Goal: Entertainment & Leisure: Browse casually

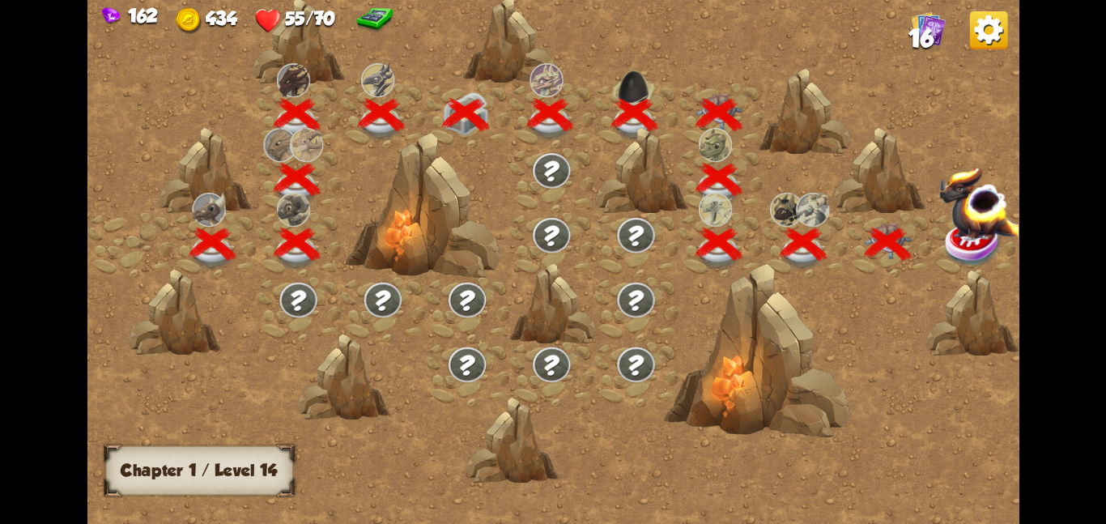
scroll to position [0, 246]
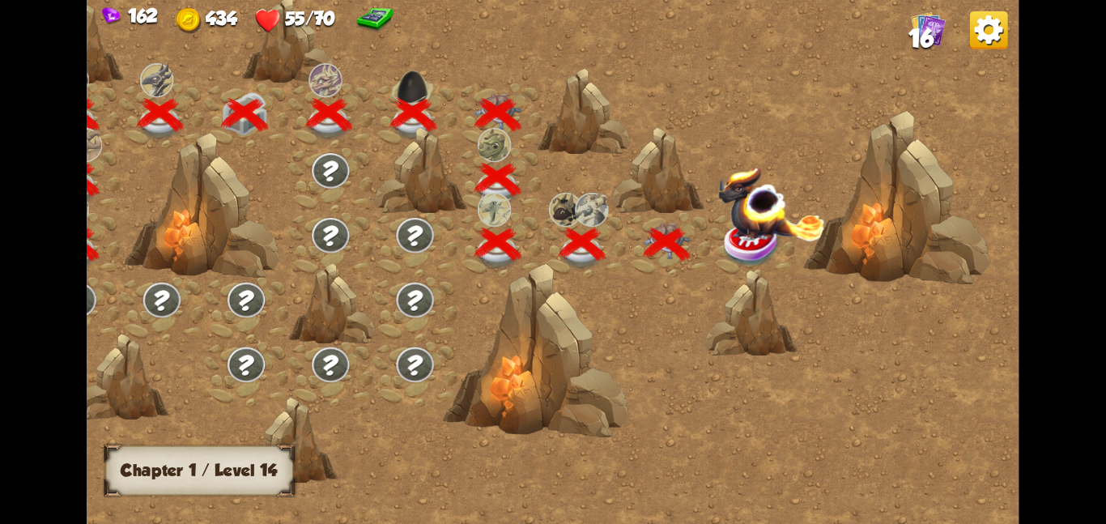
click at [723, 216] on img at bounding box center [772, 202] width 108 height 75
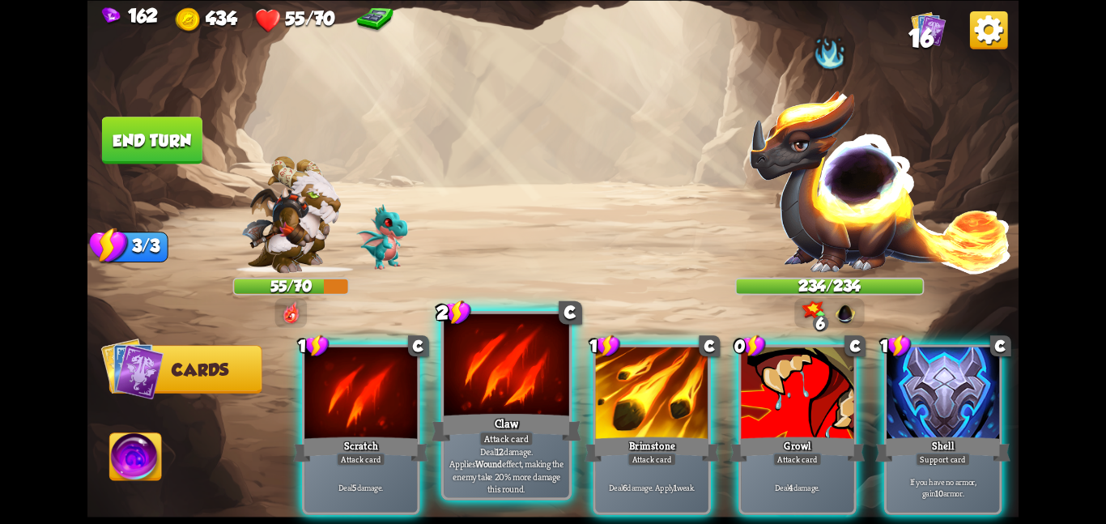
click at [528, 398] on div at bounding box center [507, 365] width 126 height 105
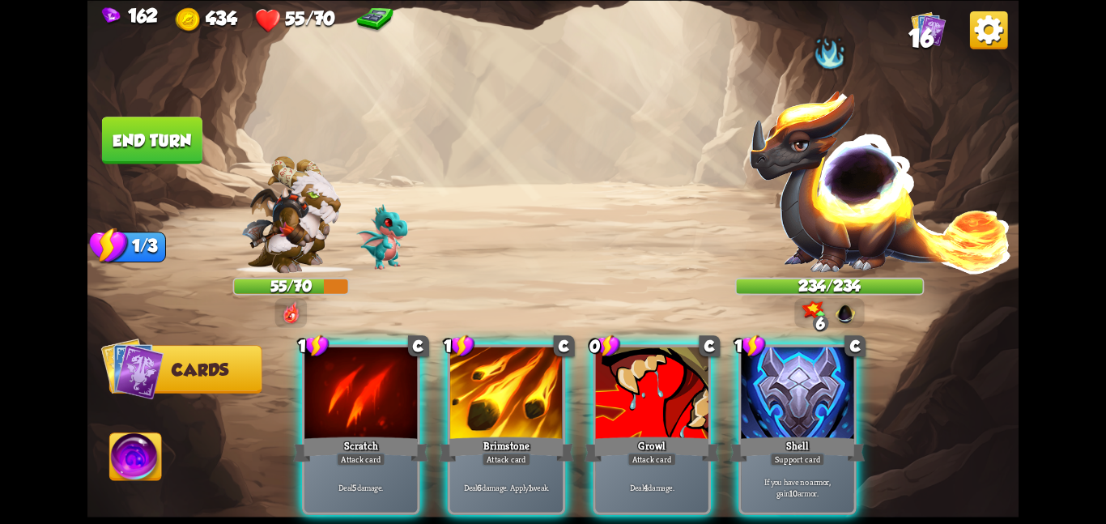
click at [528, 398] on div at bounding box center [506, 394] width 113 height 95
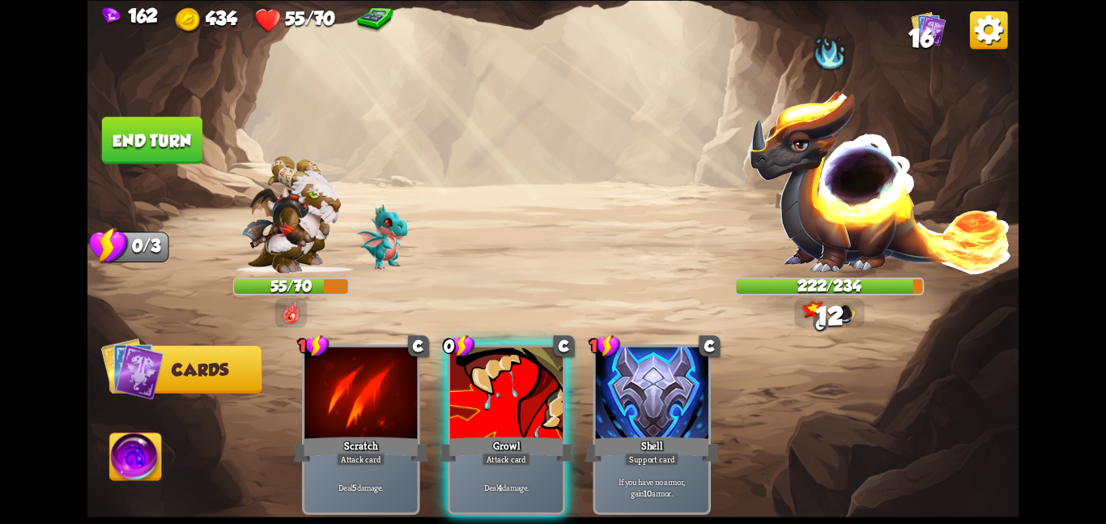
click at [528, 398] on div at bounding box center [506, 394] width 113 height 95
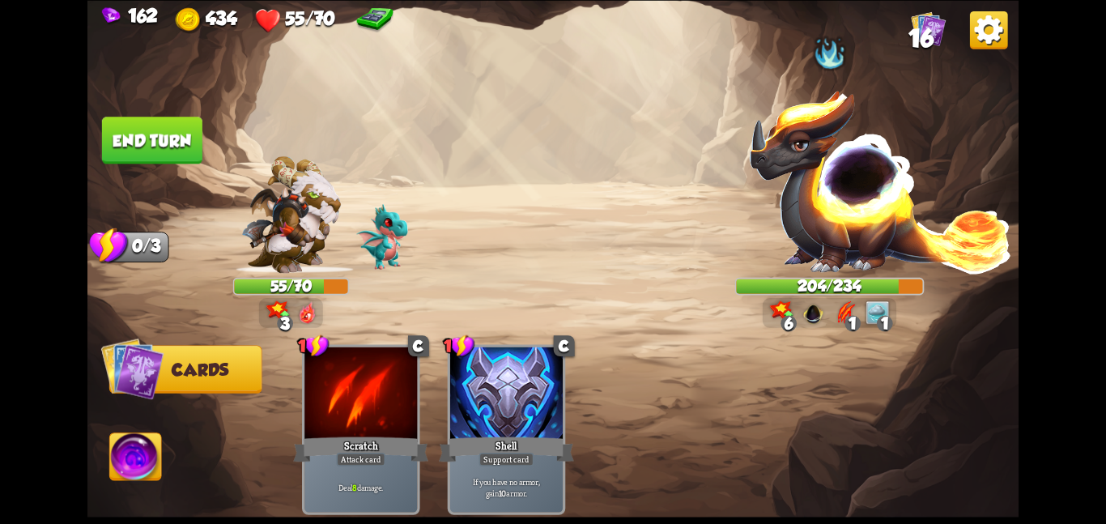
click at [173, 142] on button "End turn" at bounding box center [152, 140] width 100 height 47
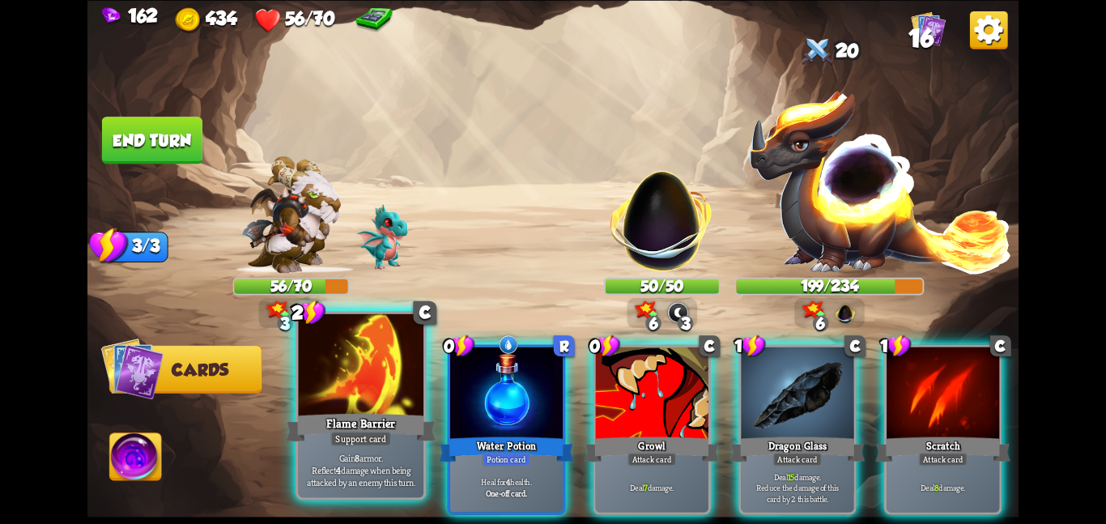
click at [390, 398] on div at bounding box center [361, 365] width 126 height 105
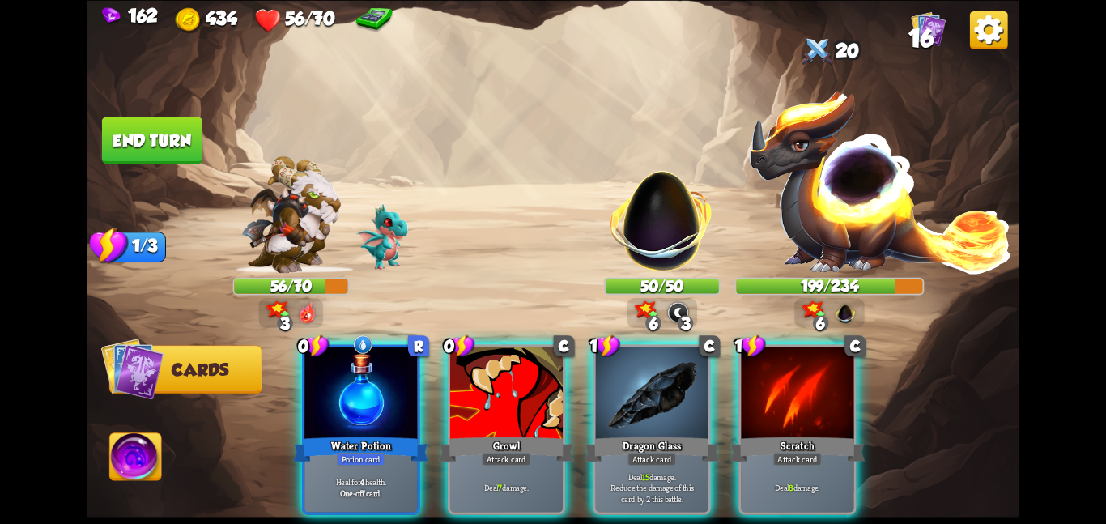
click at [390, 398] on div at bounding box center [361, 394] width 113 height 95
click at [450, 398] on div at bounding box center [506, 394] width 113 height 95
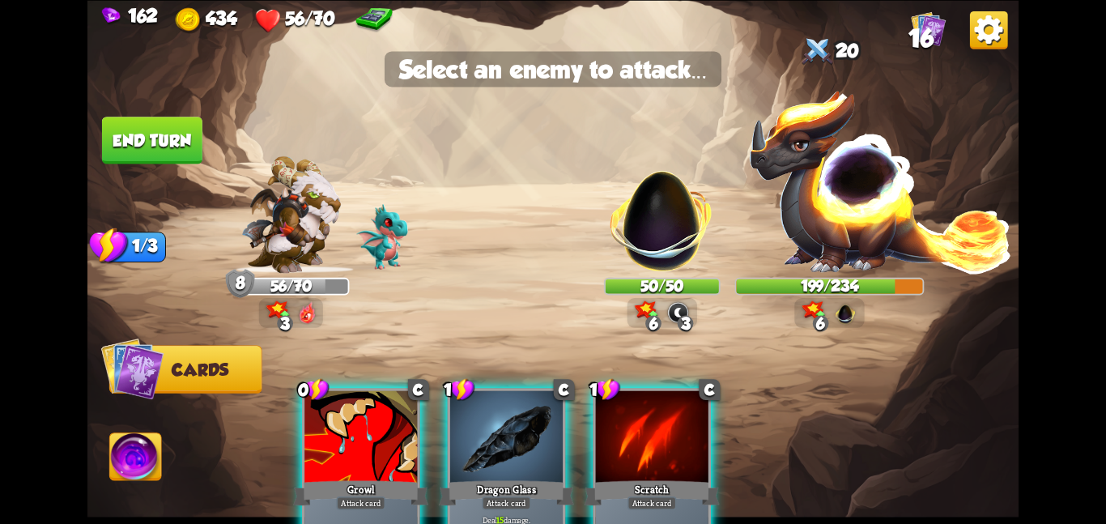
click at [390, 398] on div at bounding box center [361, 437] width 113 height 95
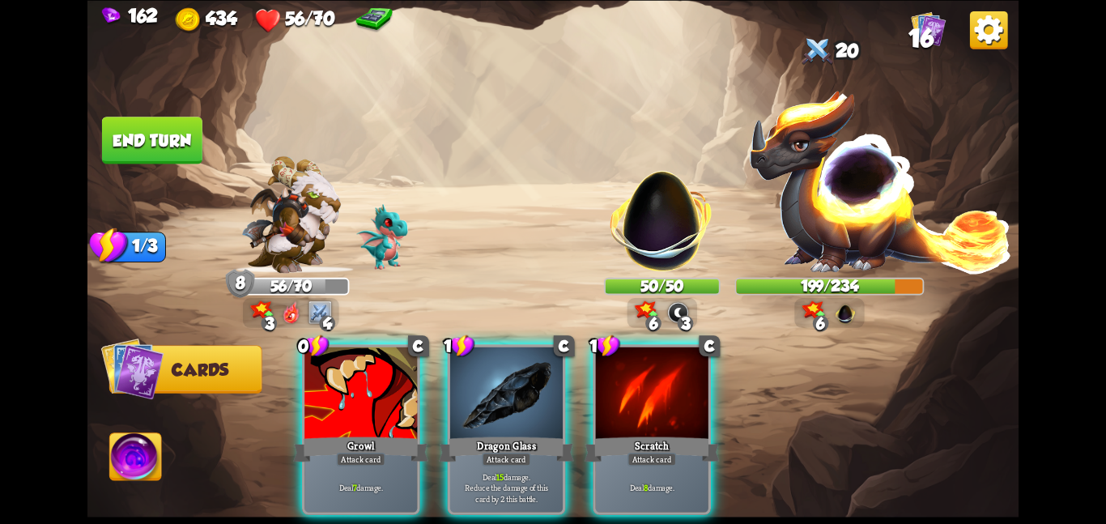
click at [390, 398] on div at bounding box center [361, 394] width 113 height 95
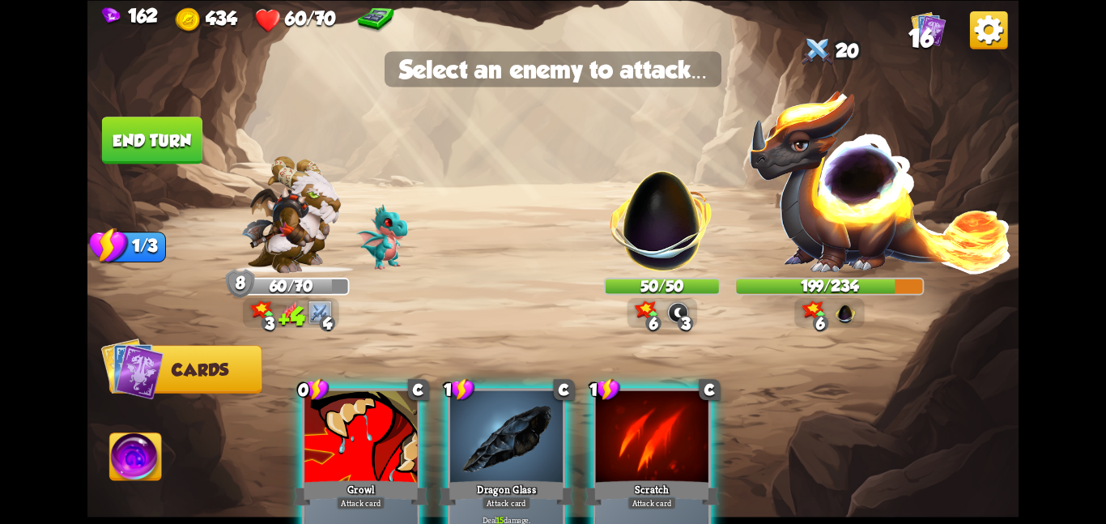
click at [594, 279] on img at bounding box center [552, 262] width 931 height 524
click at [614, 266] on img at bounding box center [662, 212] width 122 height 122
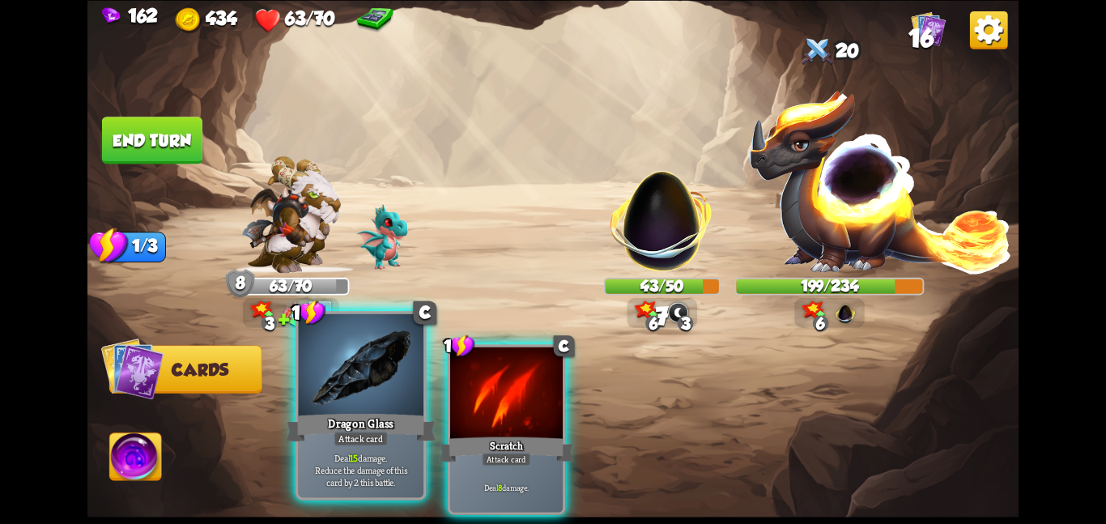
click at [363, 372] on div at bounding box center [361, 365] width 126 height 105
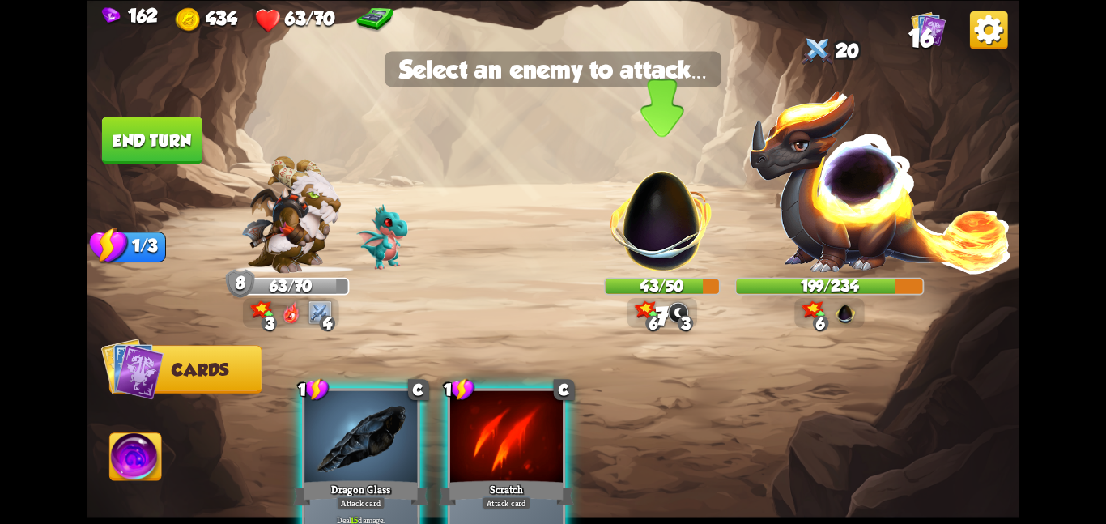
click at [708, 207] on img at bounding box center [662, 212] width 122 height 122
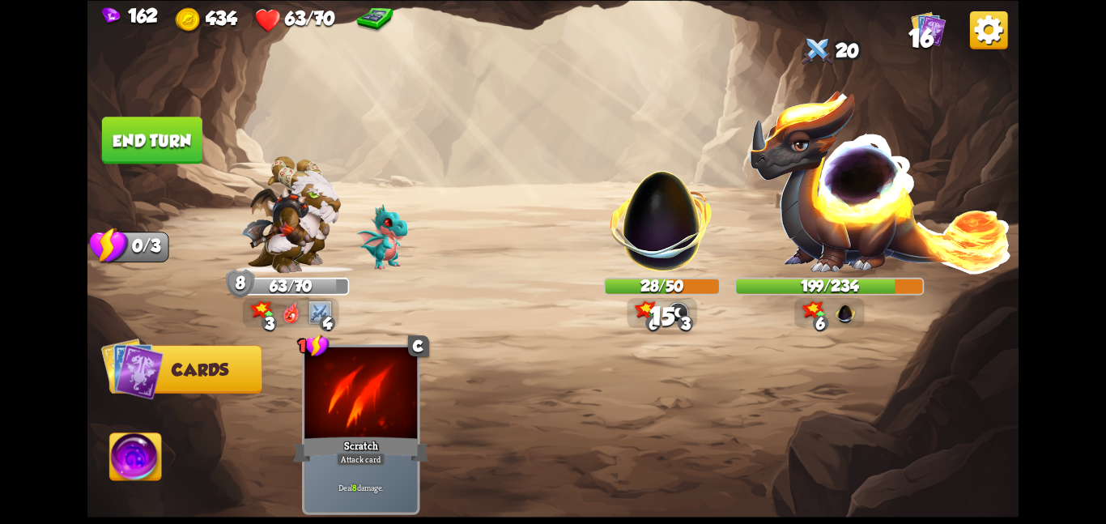
click at [170, 139] on button "End turn" at bounding box center [152, 140] width 100 height 47
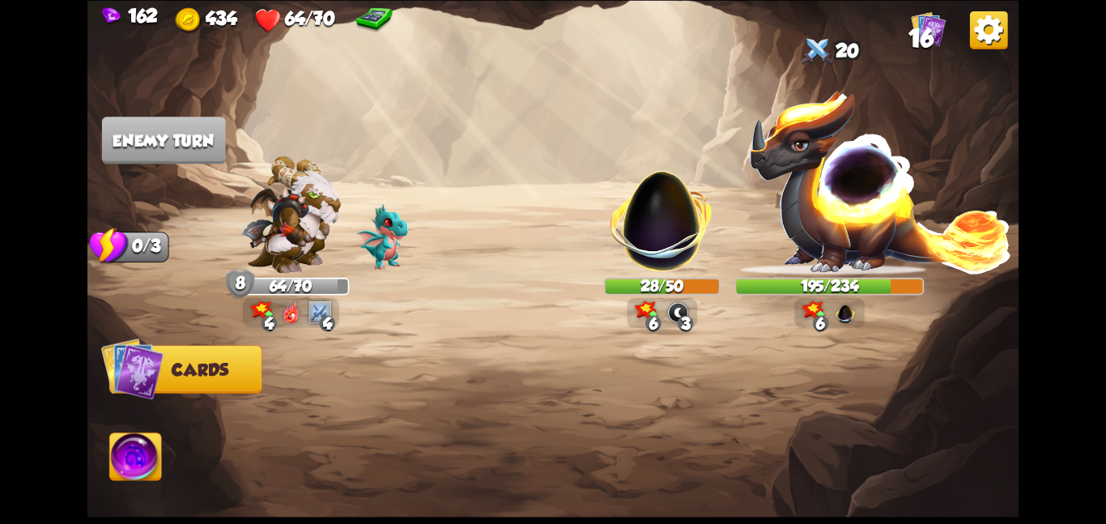
click at [450, 126] on img at bounding box center [552, 262] width 931 height 524
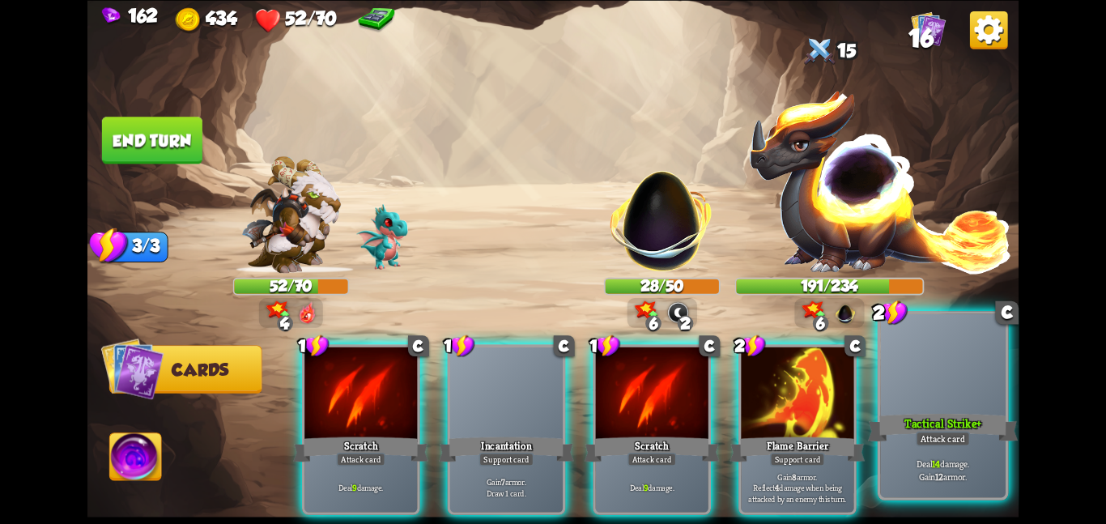
click at [919, 399] on div at bounding box center [943, 365] width 126 height 105
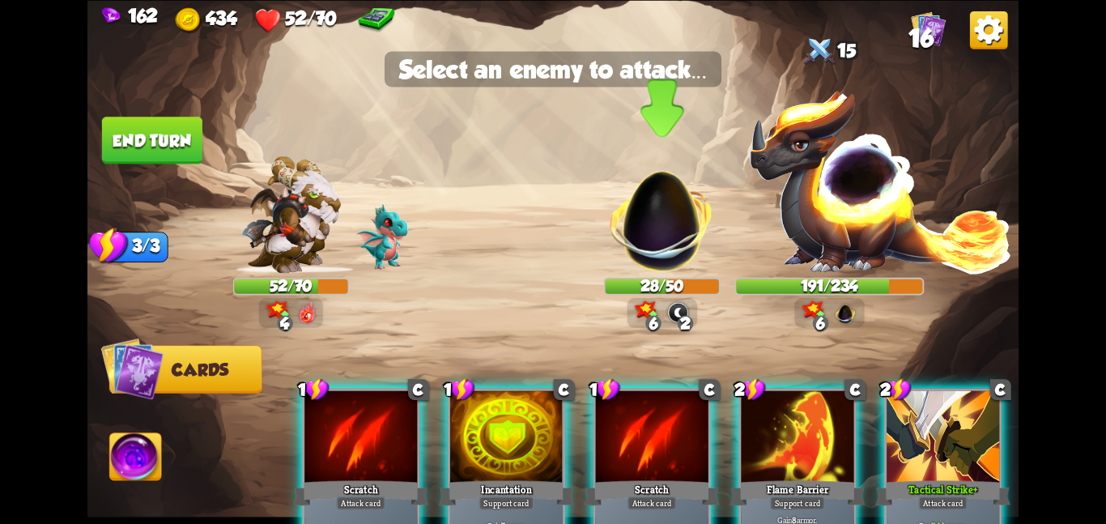
click at [637, 221] on img at bounding box center [662, 212] width 122 height 122
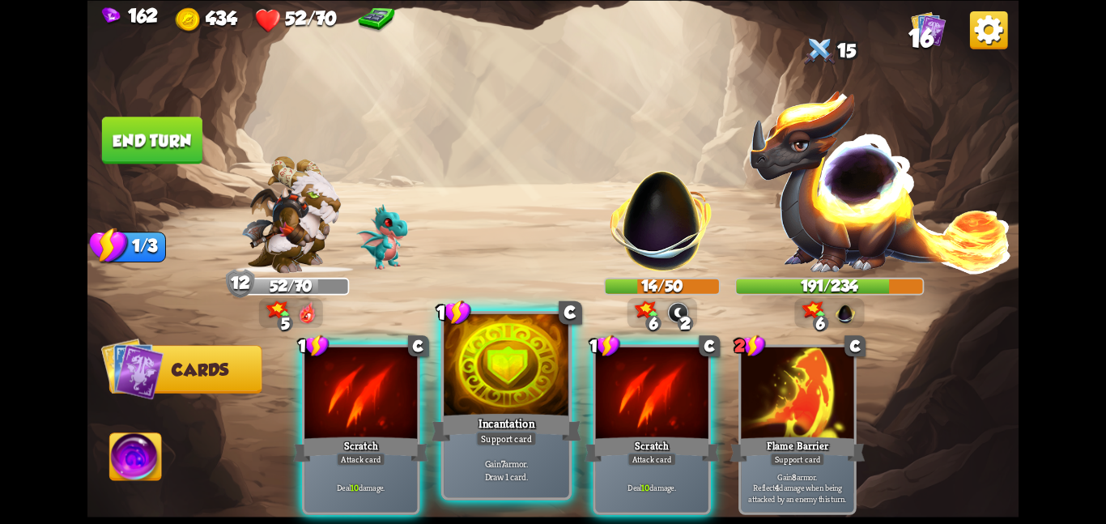
click at [503, 436] on div "Support card" at bounding box center [506, 438] width 61 height 15
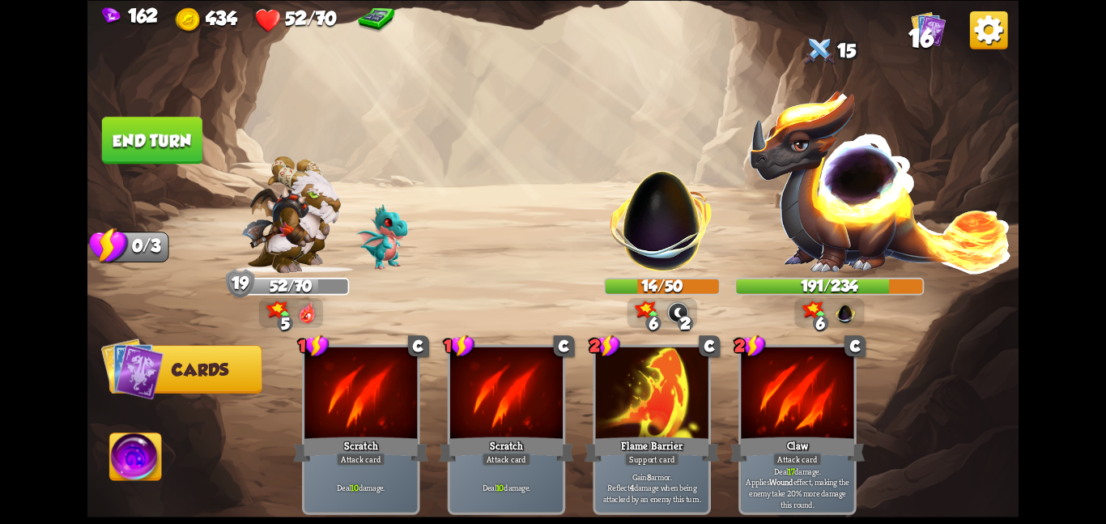
click at [156, 132] on button "End turn" at bounding box center [152, 140] width 100 height 47
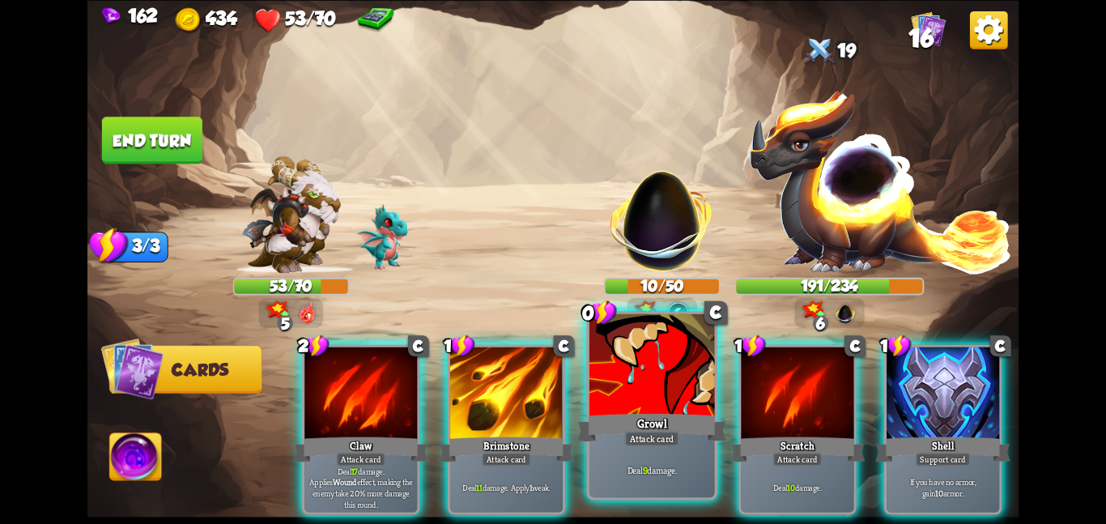
click at [622, 372] on div at bounding box center [653, 365] width 126 height 105
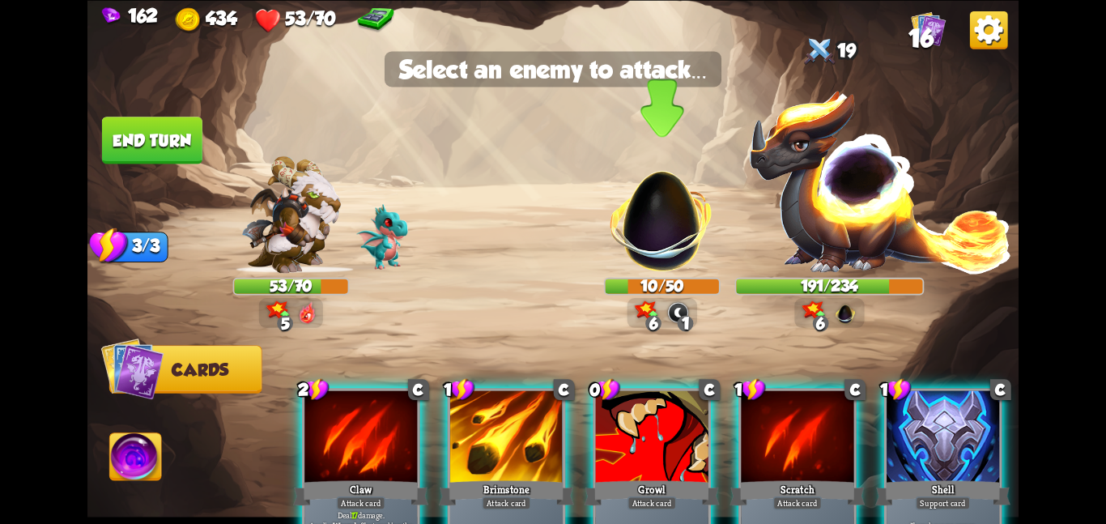
click at [629, 212] on img at bounding box center [662, 212] width 122 height 122
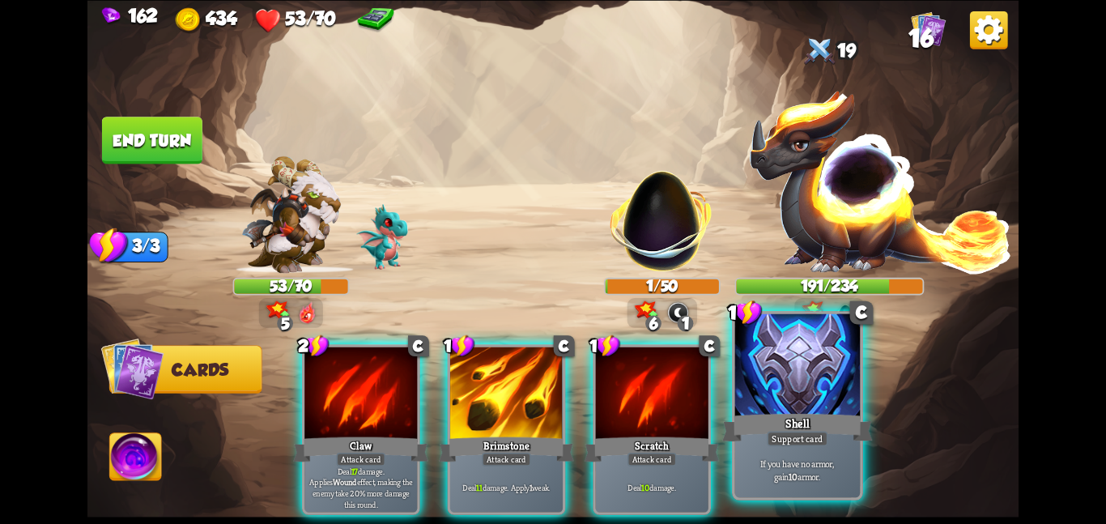
click at [780, 380] on div at bounding box center [798, 365] width 126 height 105
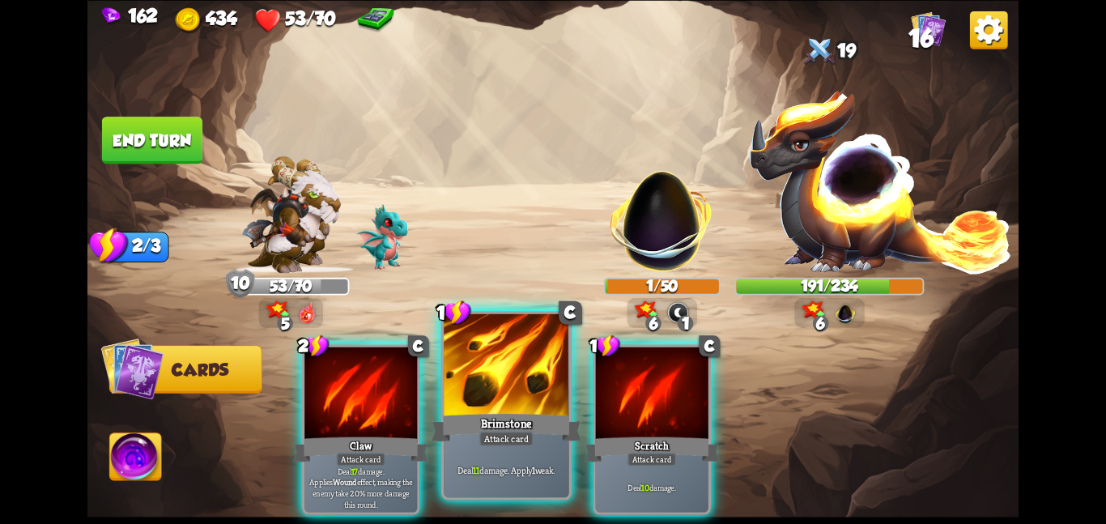
click at [477, 373] on div at bounding box center [507, 365] width 126 height 105
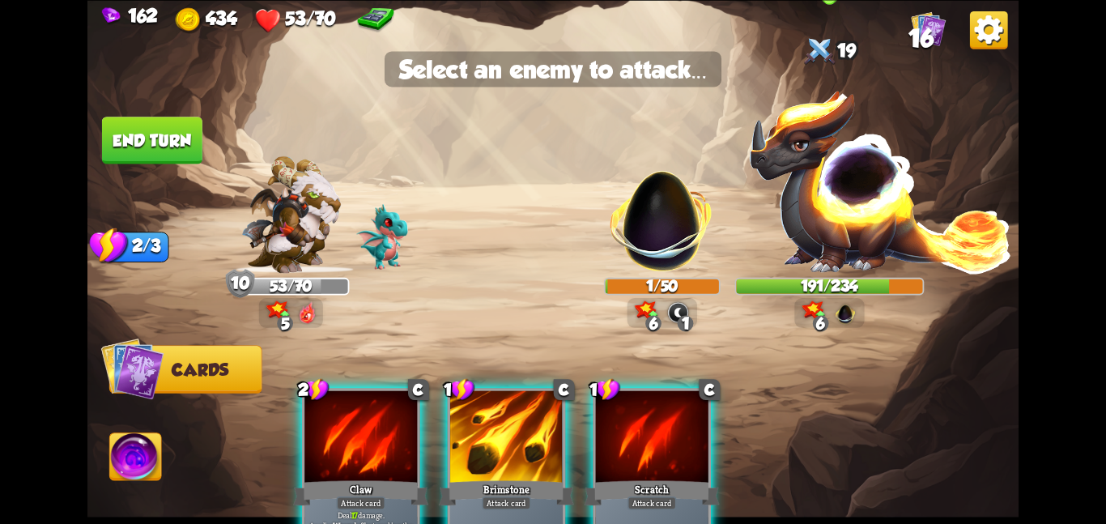
click at [813, 227] on img at bounding box center [880, 180] width 265 height 185
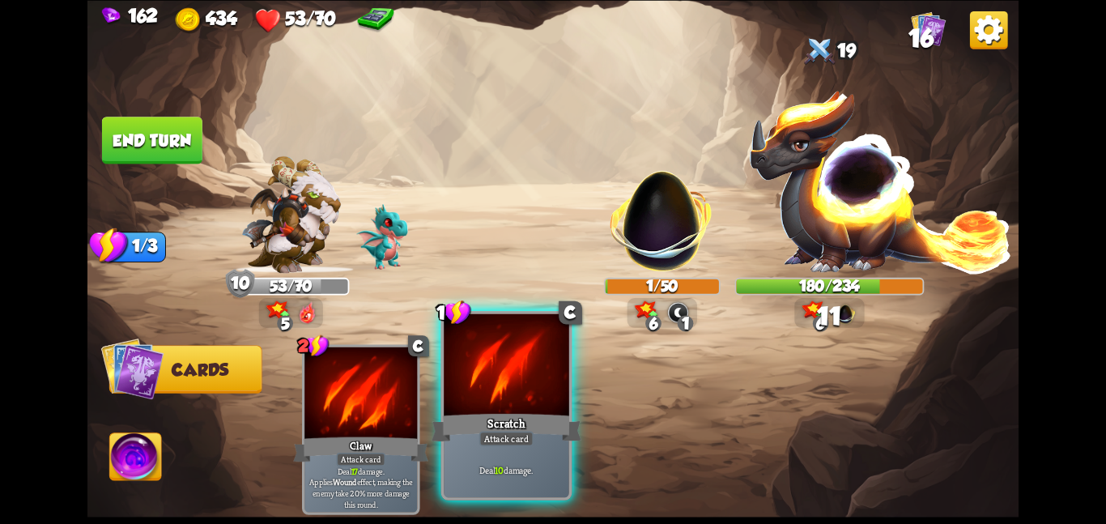
click at [464, 384] on div at bounding box center [507, 365] width 126 height 105
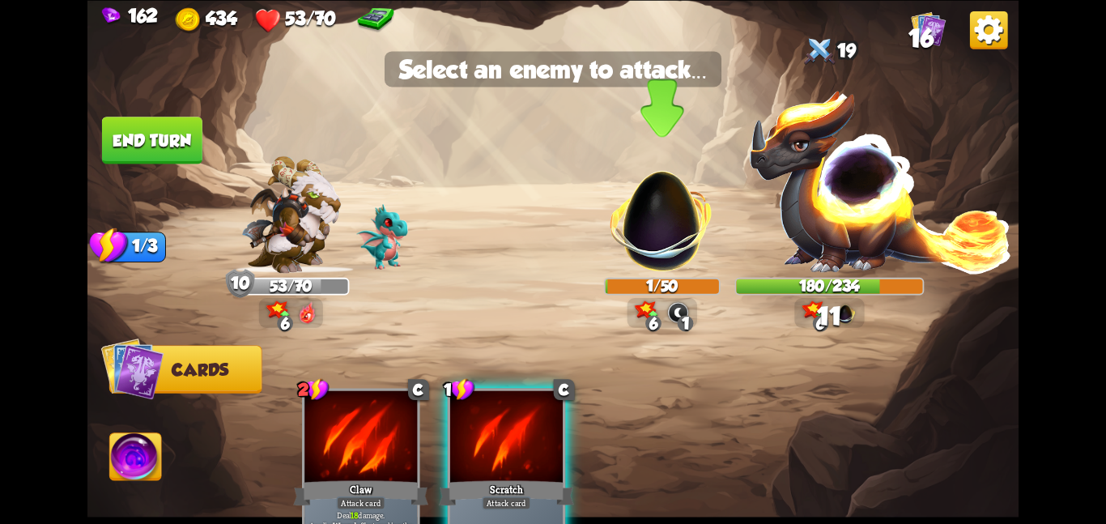
click at [624, 254] on img at bounding box center [662, 212] width 122 height 122
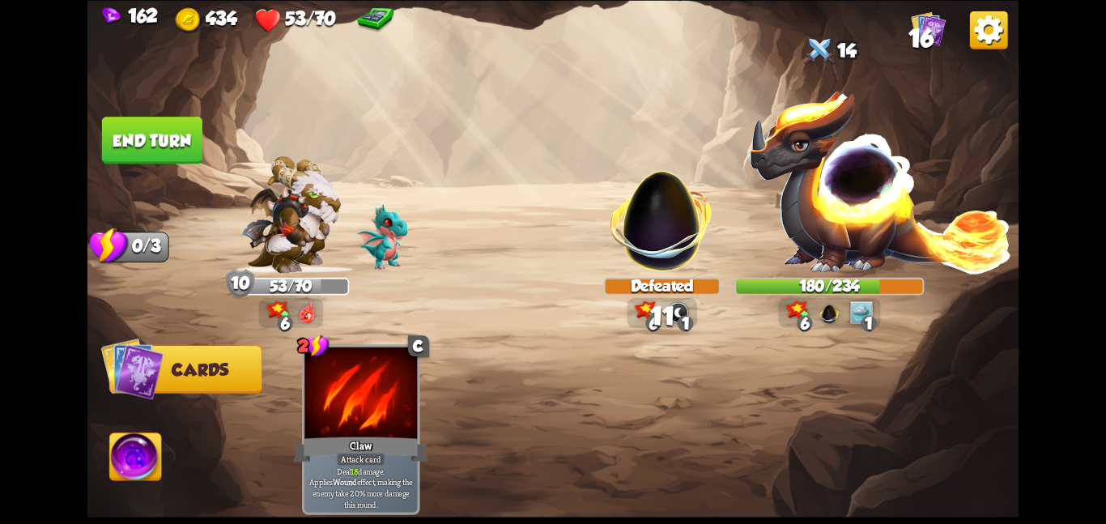
click at [181, 151] on button "End turn" at bounding box center [152, 140] width 100 height 47
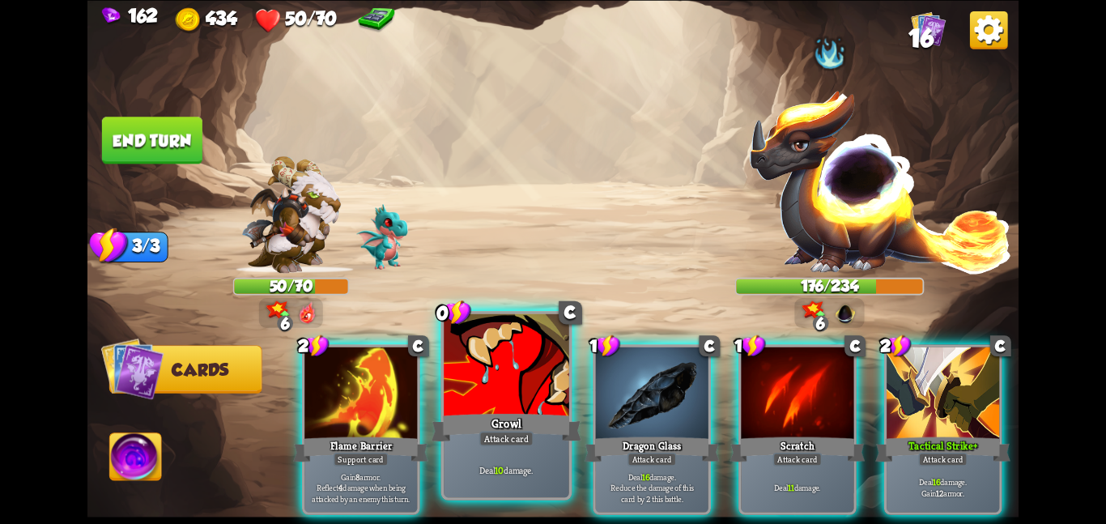
click at [484, 386] on div at bounding box center [507, 365] width 126 height 105
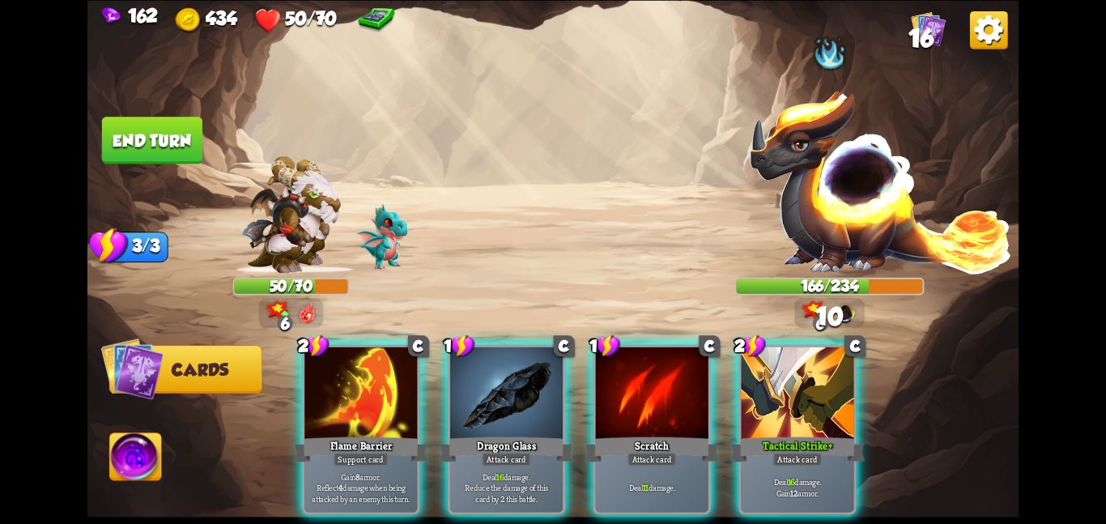
click at [484, 386] on div at bounding box center [506, 394] width 113 height 95
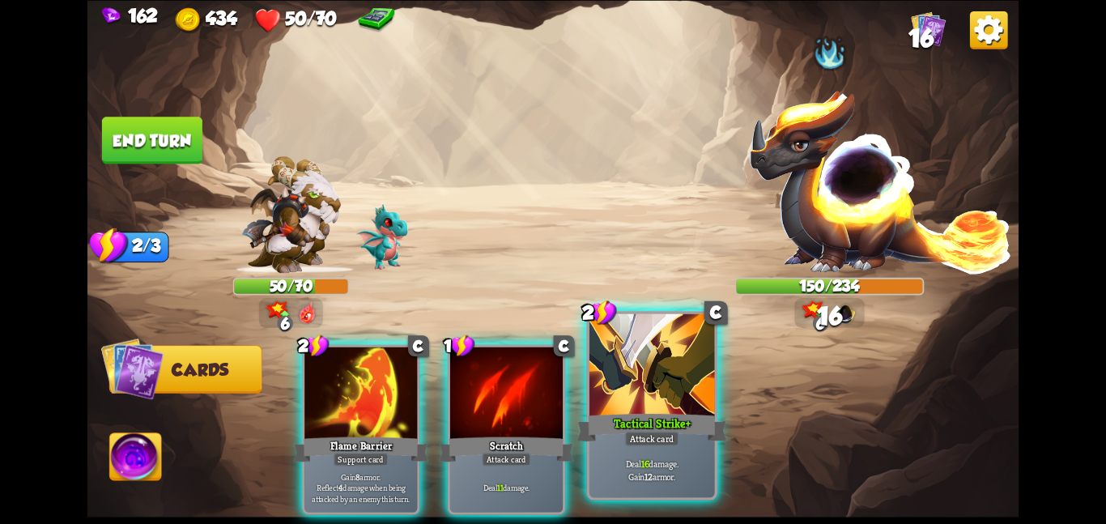
click at [620, 376] on div at bounding box center [653, 365] width 126 height 105
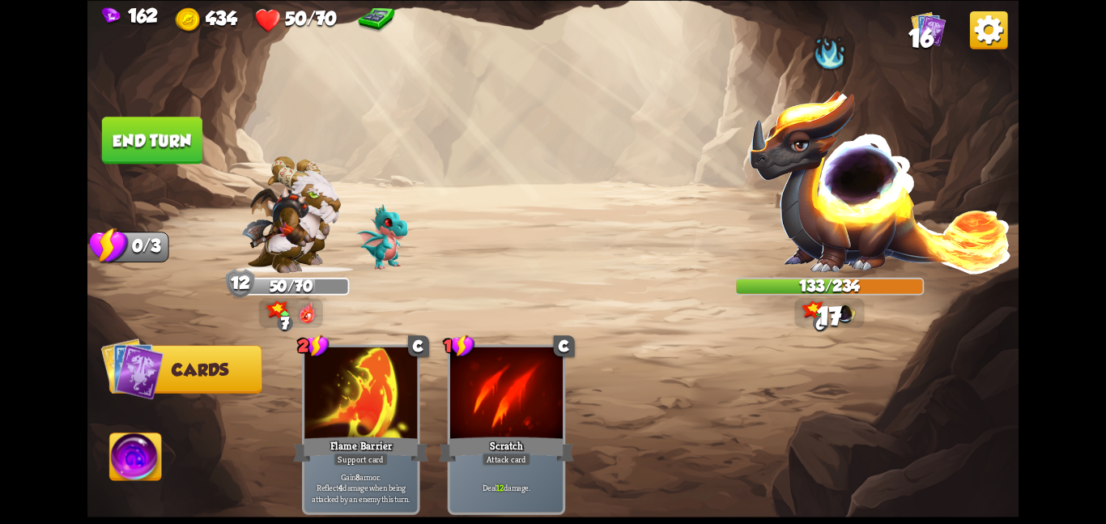
click at [166, 131] on button "End turn" at bounding box center [152, 140] width 100 height 47
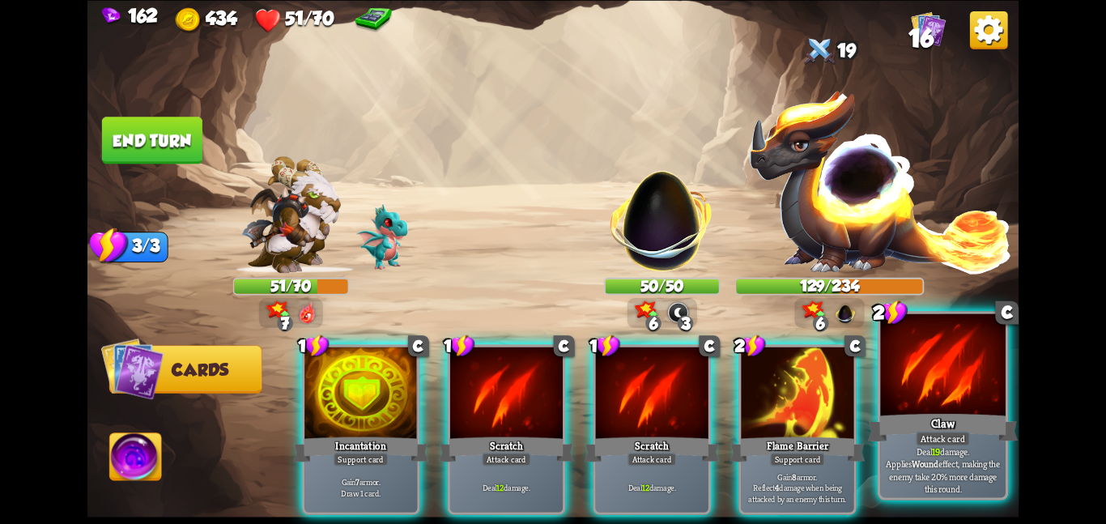
click at [957, 397] on div at bounding box center [943, 365] width 126 height 105
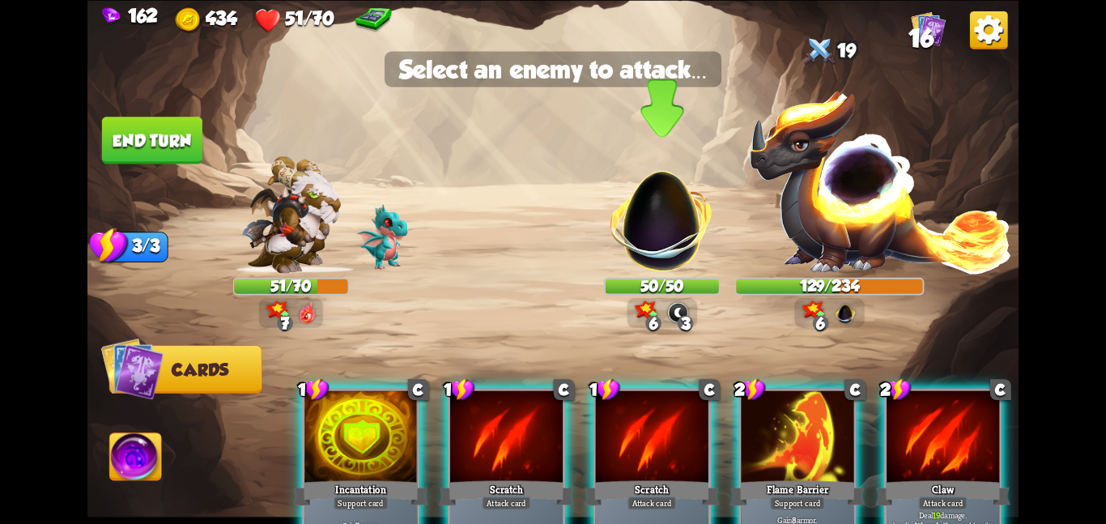
click at [620, 218] on img at bounding box center [662, 212] width 122 height 122
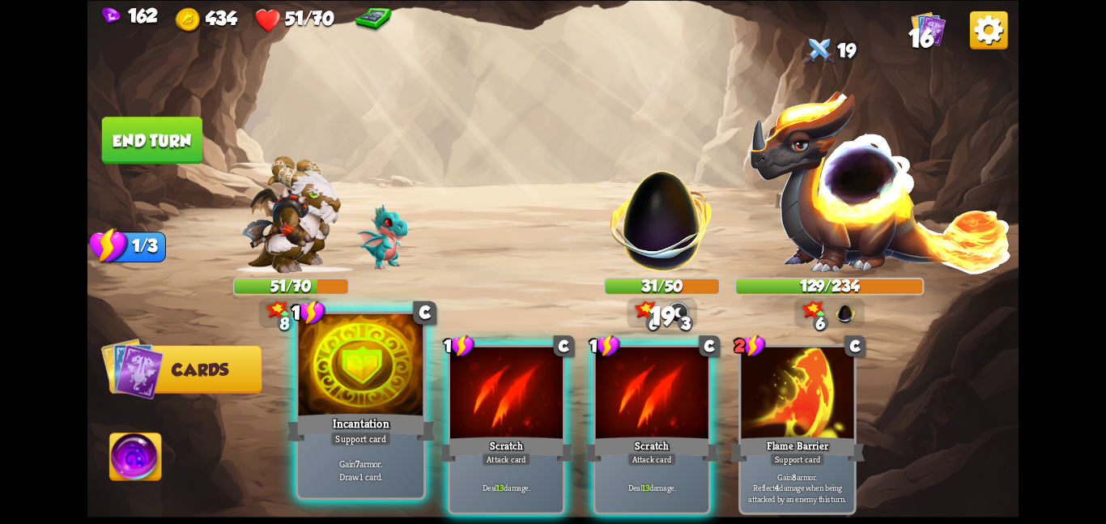
click at [339, 344] on div at bounding box center [361, 365] width 126 height 105
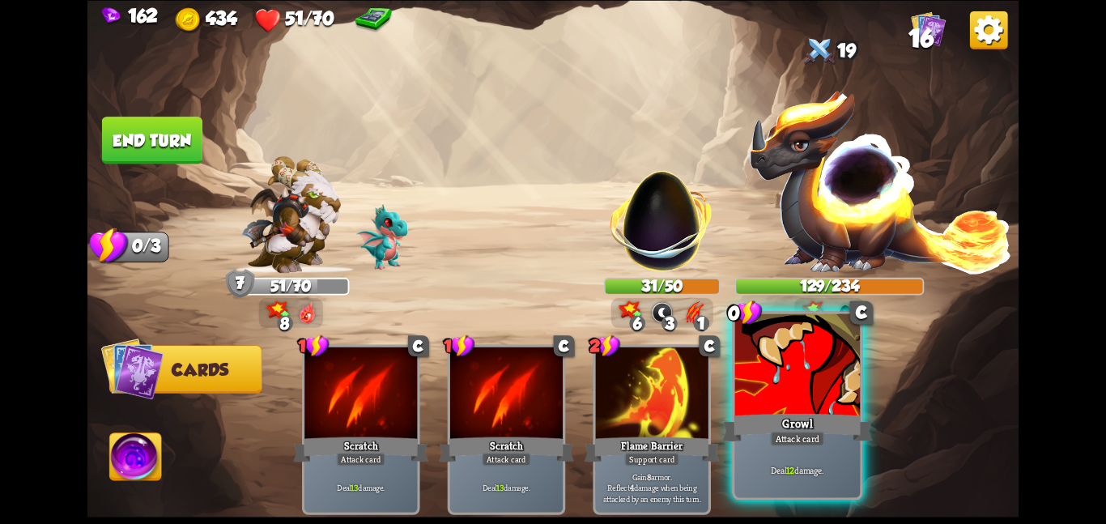
click at [754, 396] on div at bounding box center [798, 365] width 126 height 105
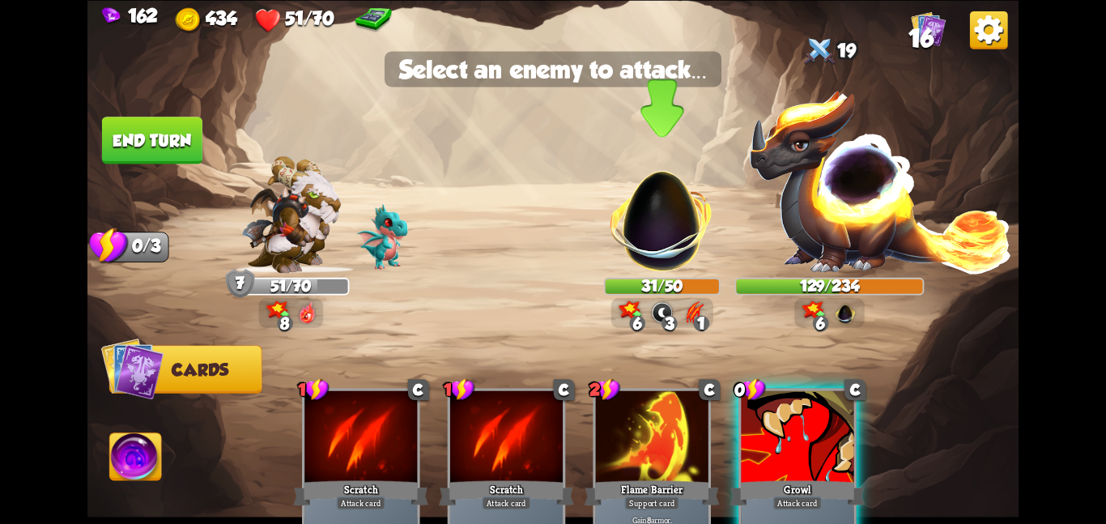
click at [642, 209] on img at bounding box center [662, 212] width 122 height 122
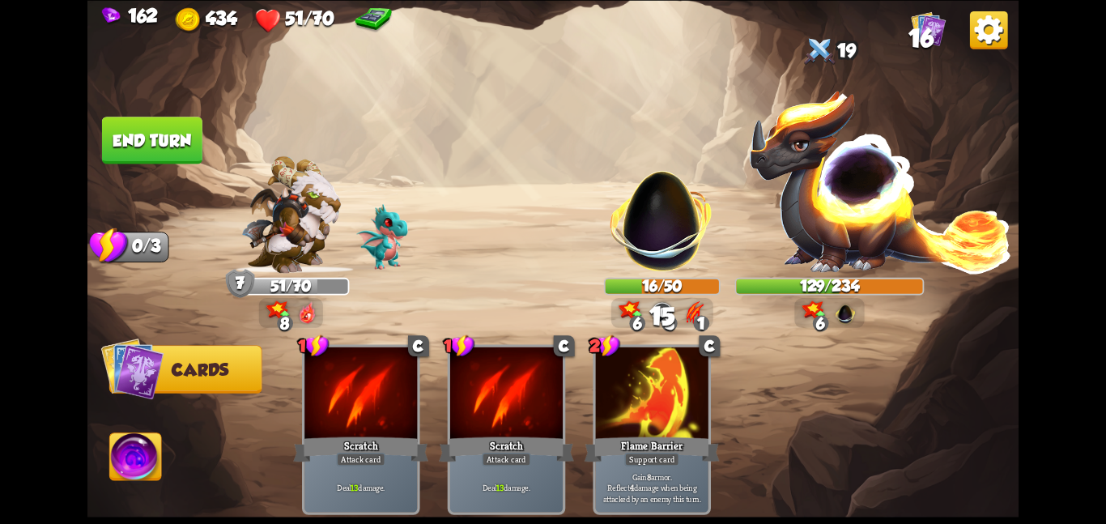
click at [148, 133] on button "End turn" at bounding box center [152, 140] width 100 height 47
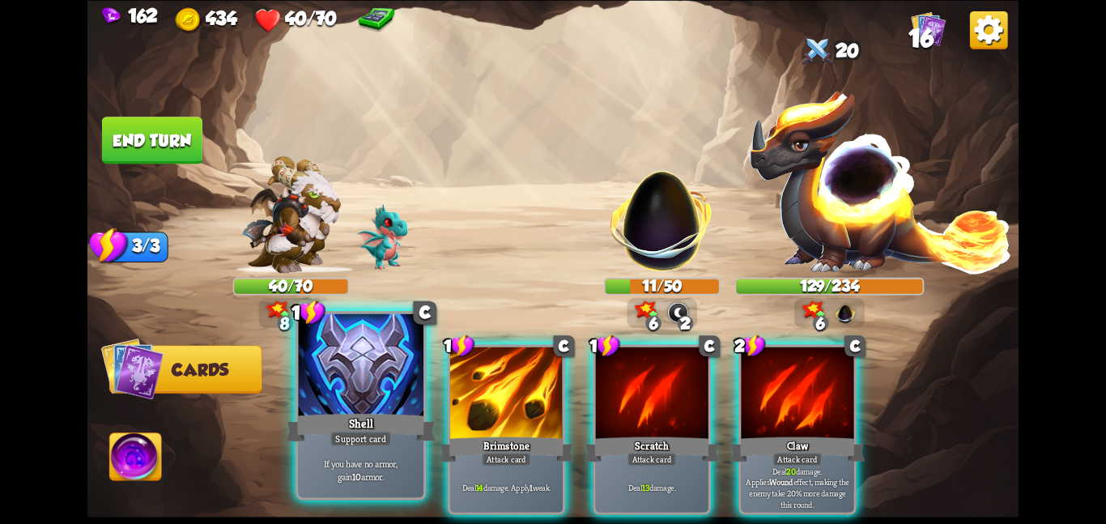
click at [412, 395] on div at bounding box center [361, 365] width 126 height 105
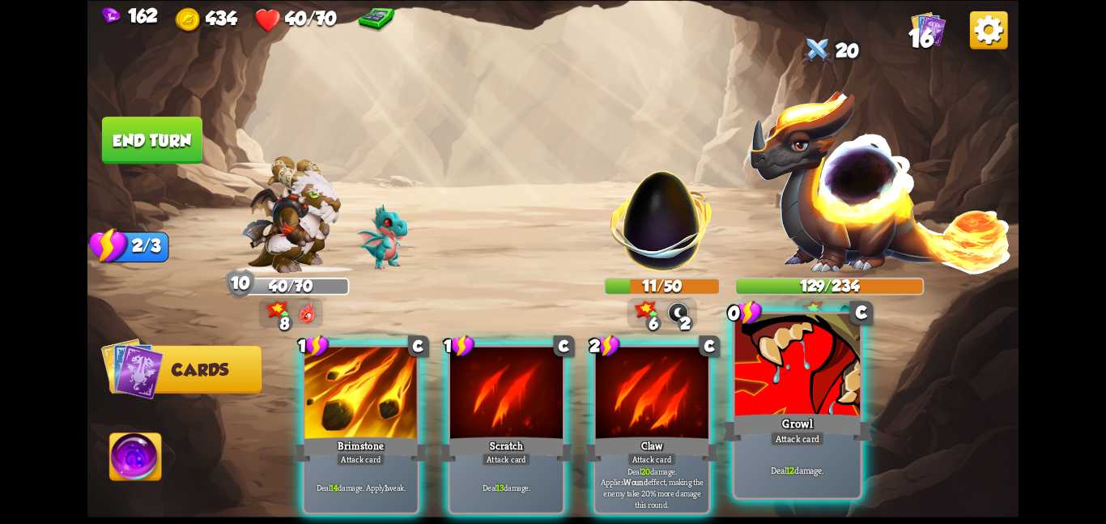
click at [790, 373] on div at bounding box center [798, 365] width 126 height 105
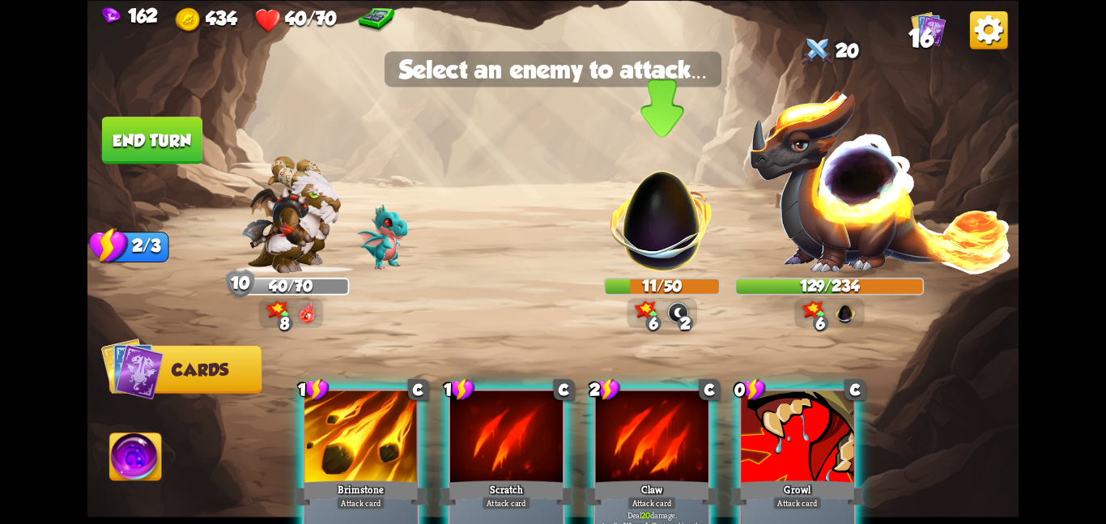
click at [640, 232] on img at bounding box center [662, 212] width 122 height 122
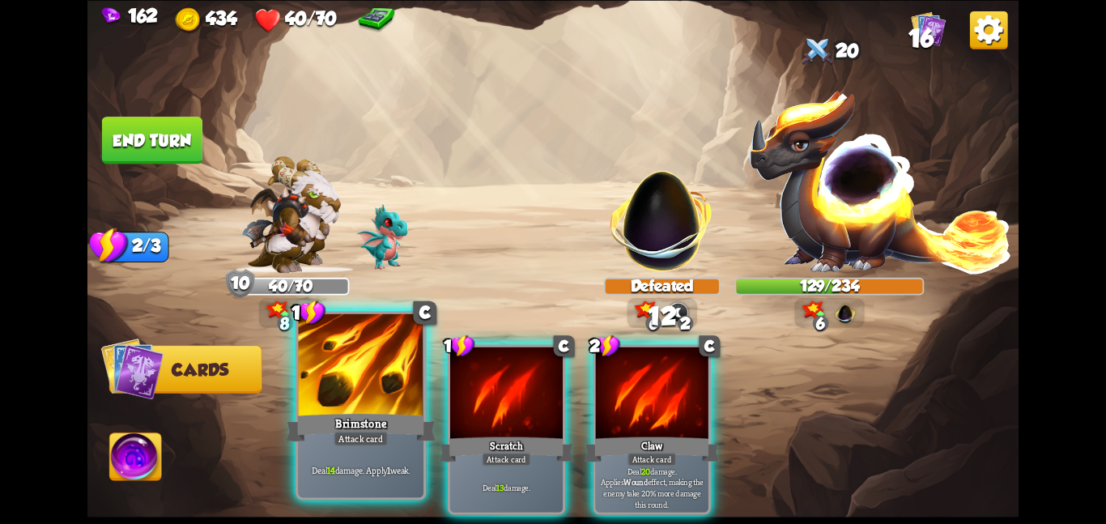
click at [414, 379] on div at bounding box center [361, 365] width 126 height 105
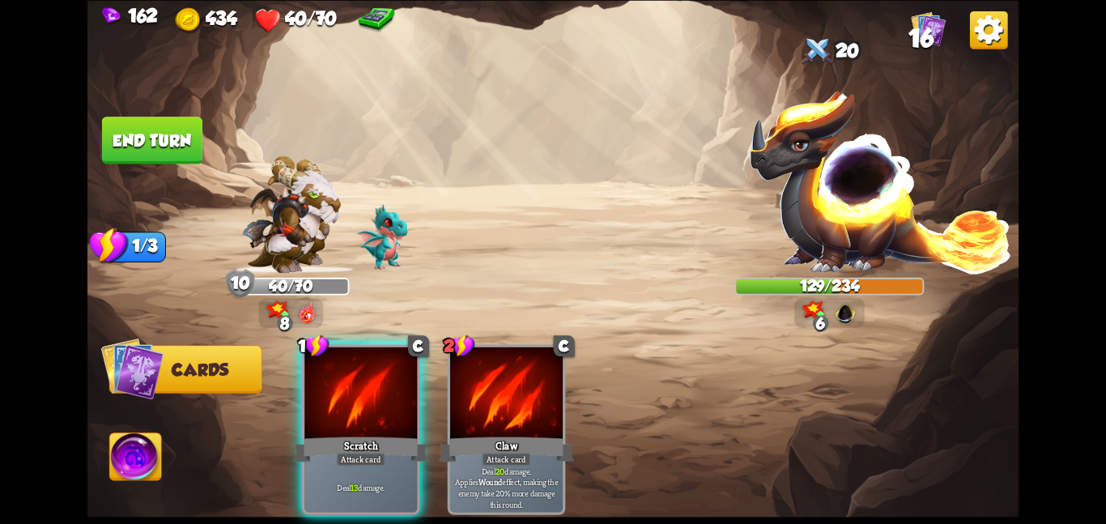
click at [414, 379] on div at bounding box center [361, 394] width 113 height 95
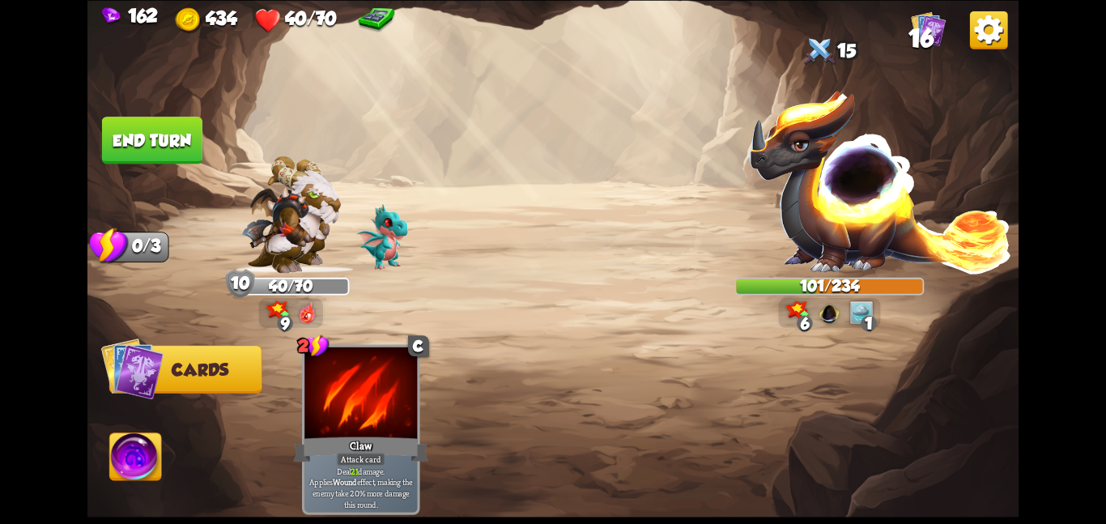
click at [166, 151] on button "End turn" at bounding box center [152, 140] width 100 height 47
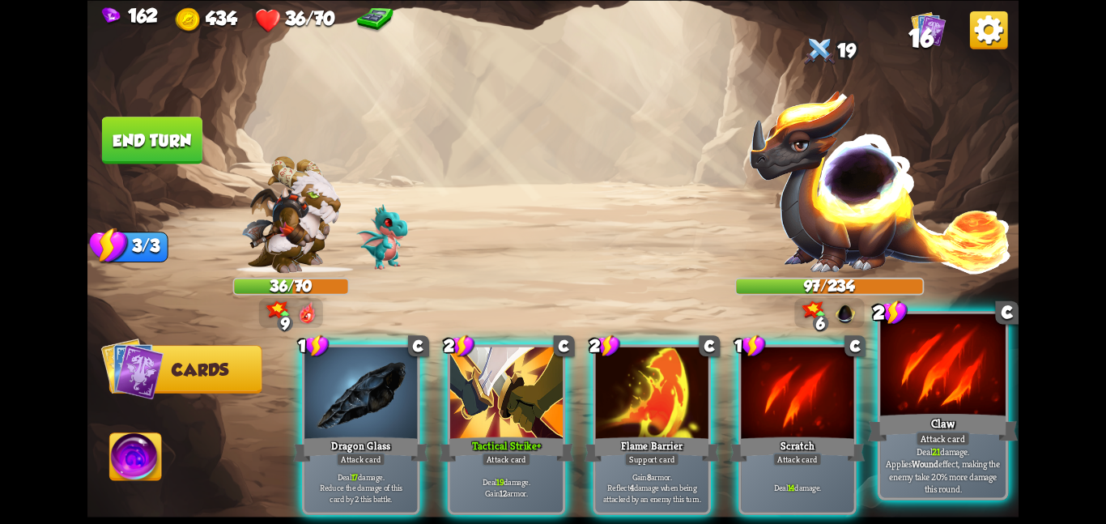
click at [931, 405] on div at bounding box center [943, 365] width 126 height 105
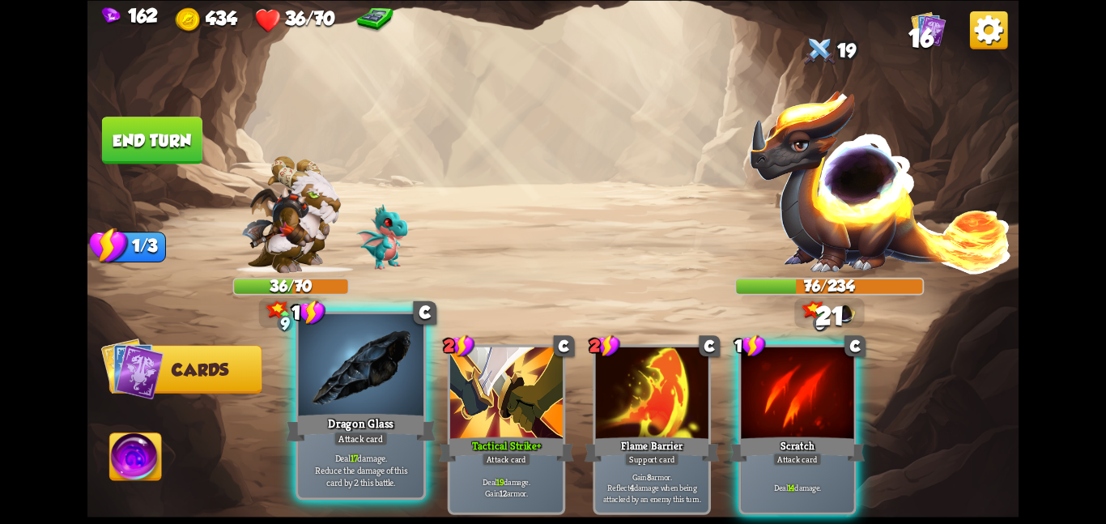
click at [384, 351] on div at bounding box center [361, 365] width 126 height 105
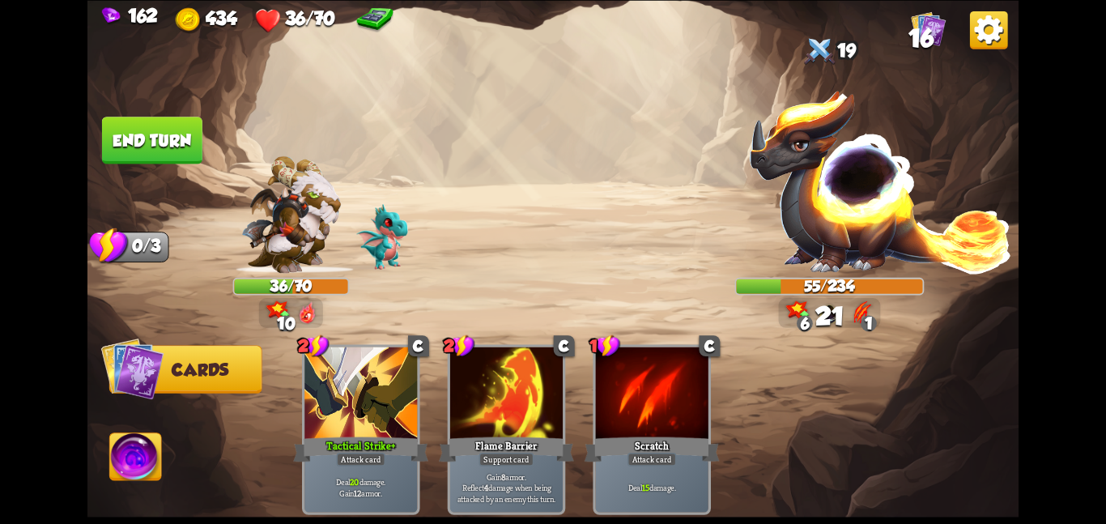
click at [143, 138] on button "End turn" at bounding box center [152, 140] width 100 height 47
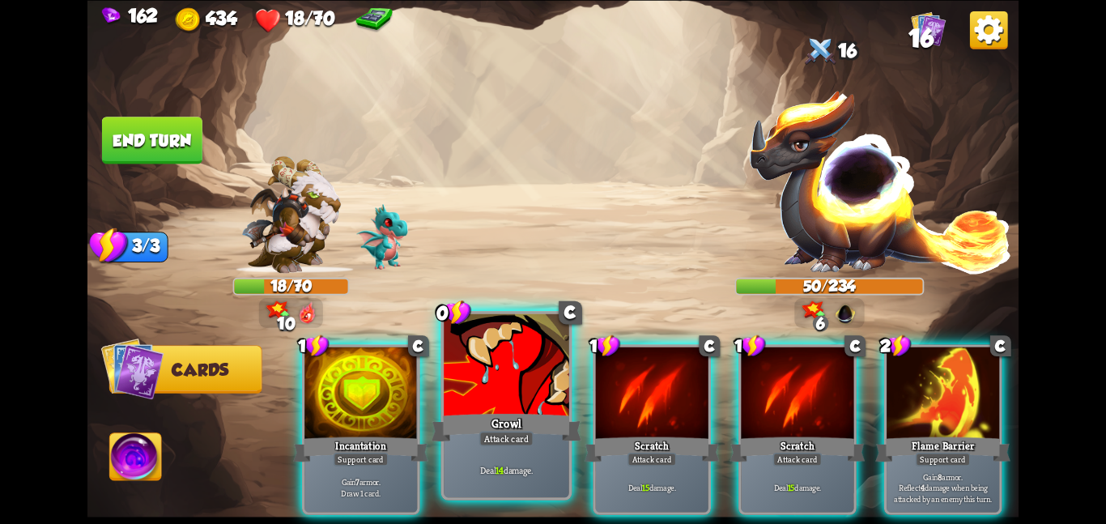
click at [529, 392] on div at bounding box center [507, 365] width 126 height 105
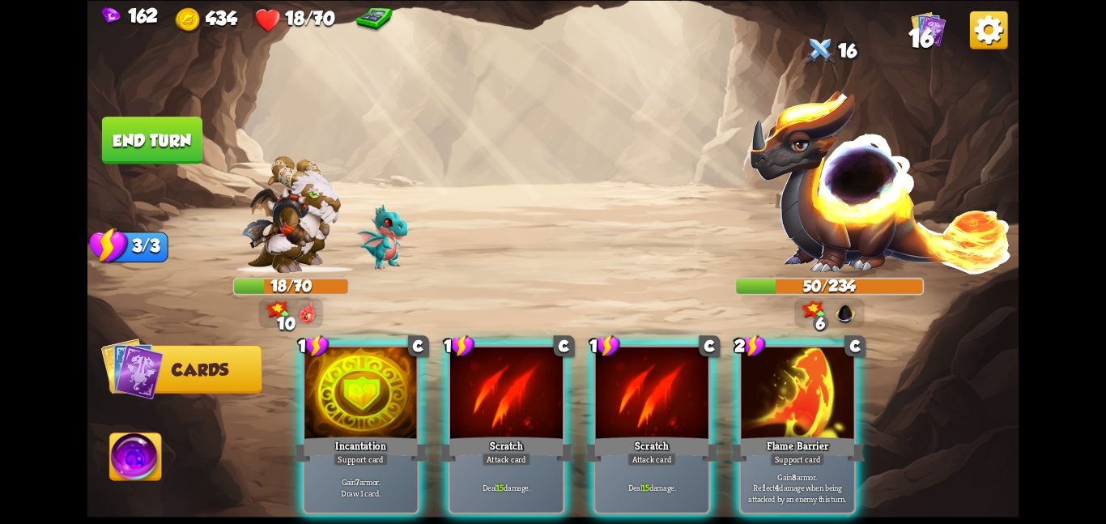
click at [529, 392] on div at bounding box center [506, 394] width 113 height 95
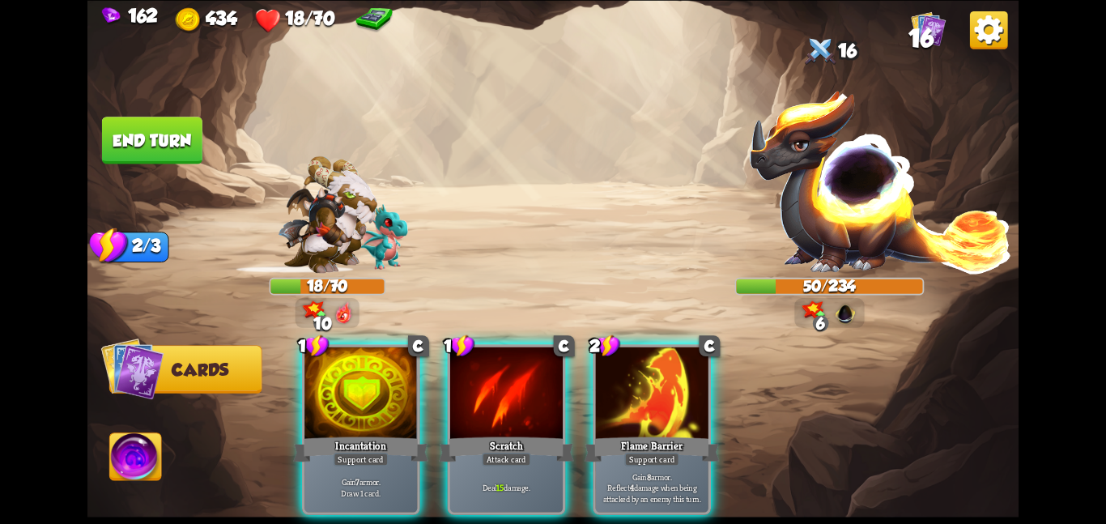
click at [529, 392] on div at bounding box center [506, 394] width 113 height 95
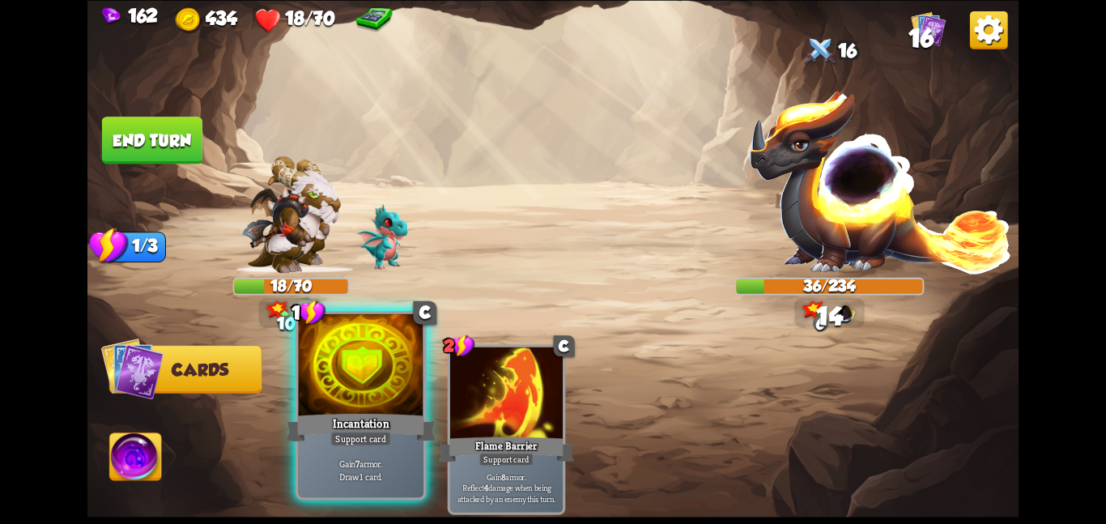
click at [406, 374] on div at bounding box center [361, 365] width 126 height 105
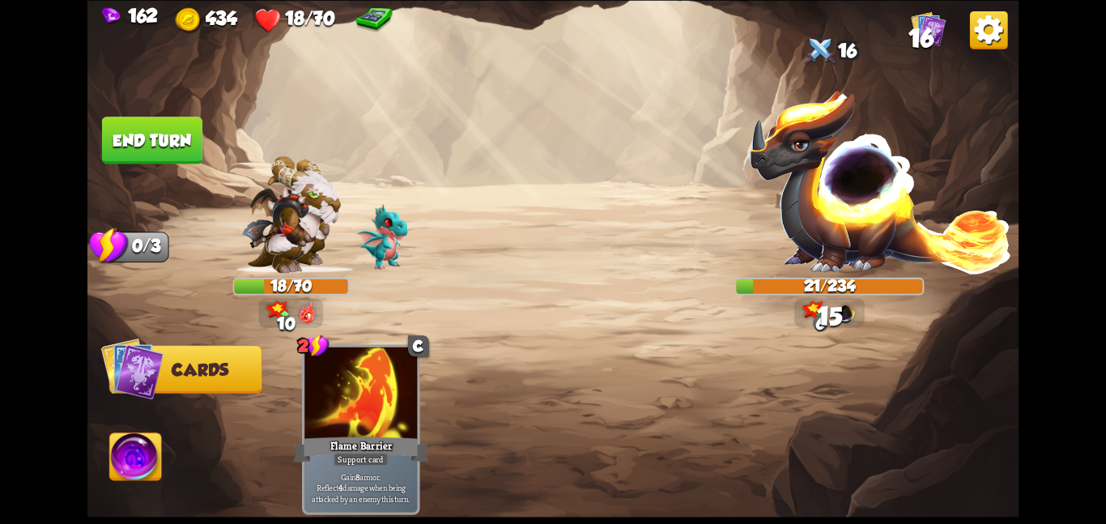
click at [110, 453] on img at bounding box center [136, 459] width 52 height 53
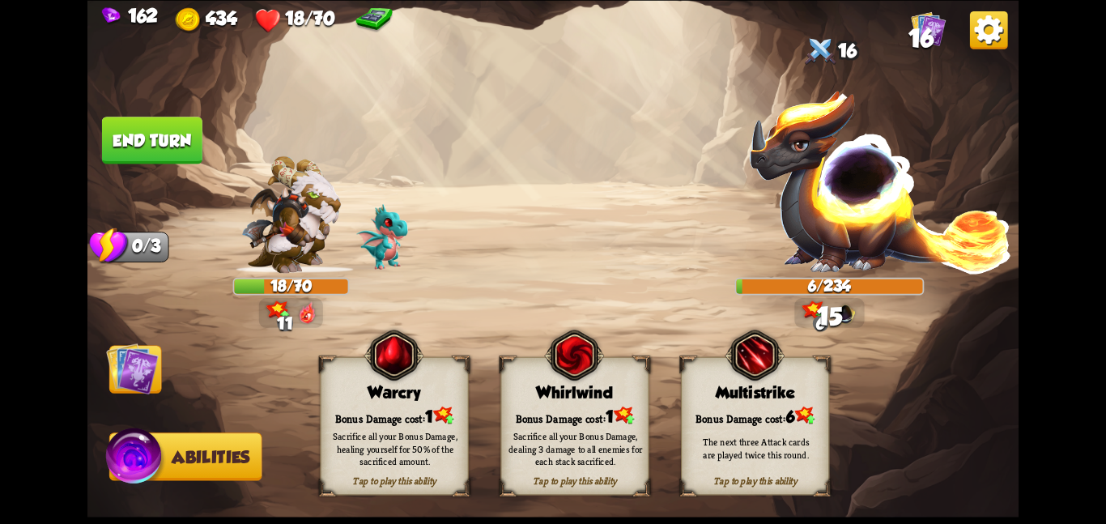
click at [436, 428] on div "Sacrifice all your Bonus Damage, healing yourself for 50% of the sacrificed amo…" at bounding box center [395, 449] width 148 height 58
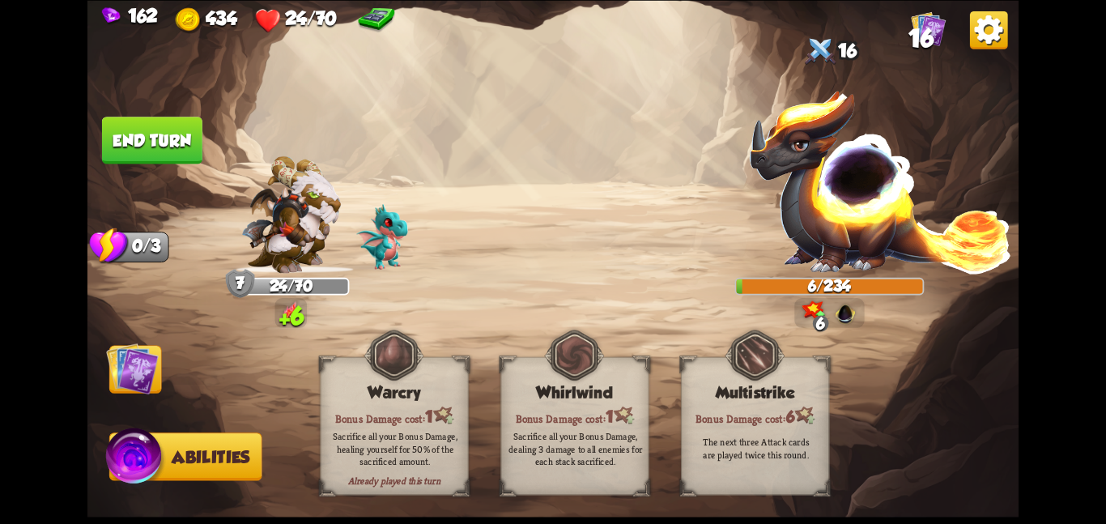
click at [143, 369] on img at bounding box center [132, 368] width 53 height 53
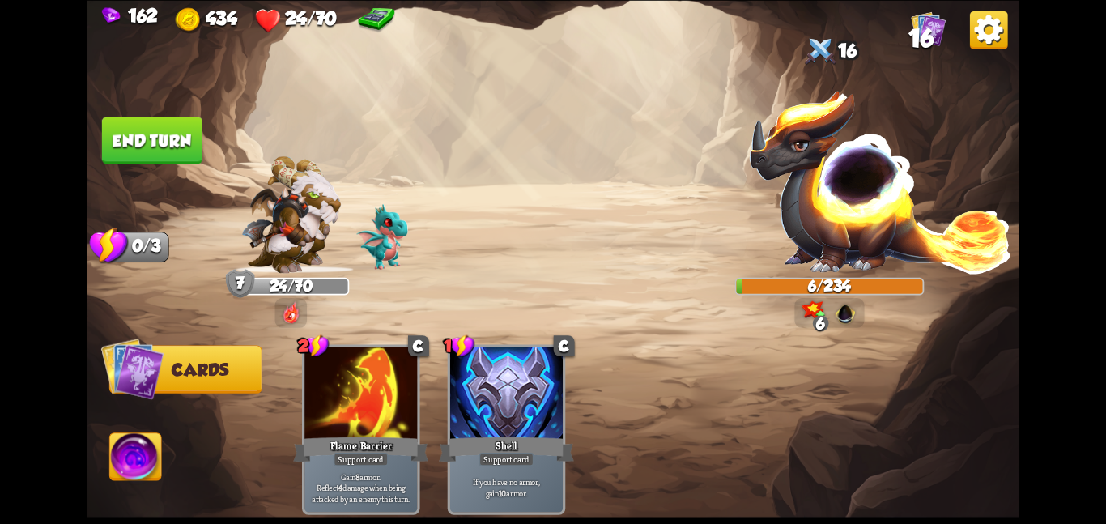
click at [152, 143] on button "End turn" at bounding box center [152, 140] width 100 height 47
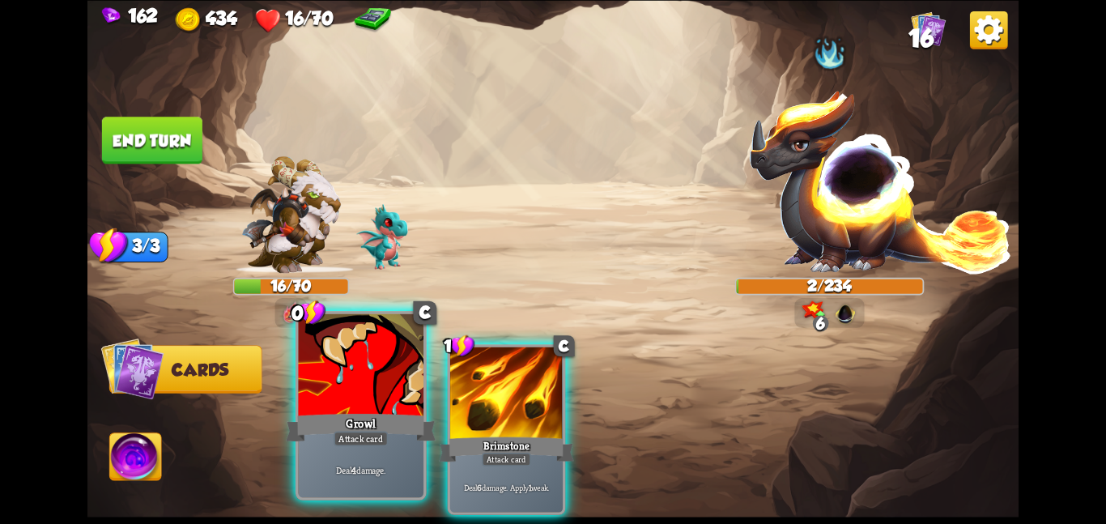
click at [302, 389] on div at bounding box center [361, 365] width 126 height 105
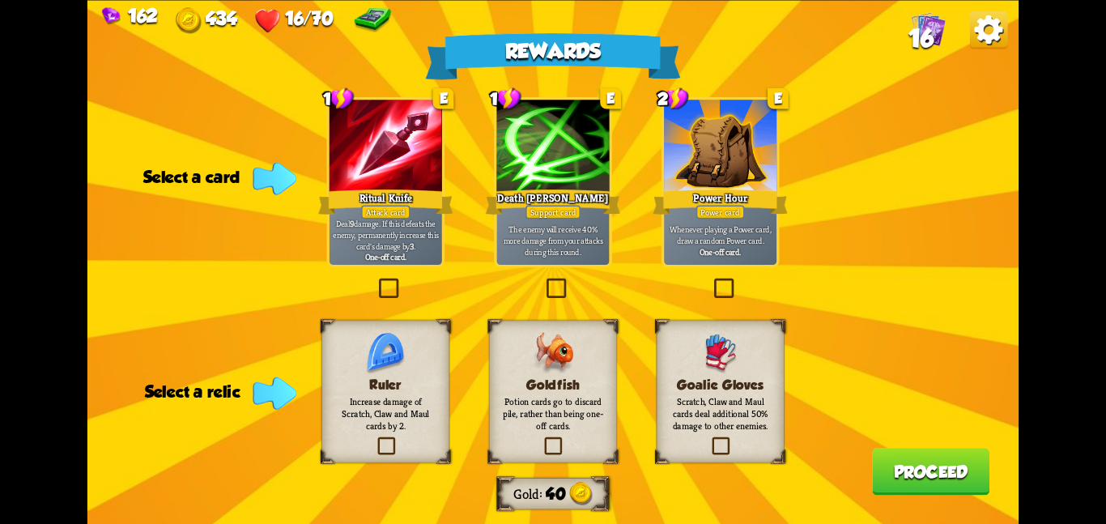
click at [418, 191] on div "Ritual Knife" at bounding box center [385, 201] width 135 height 30
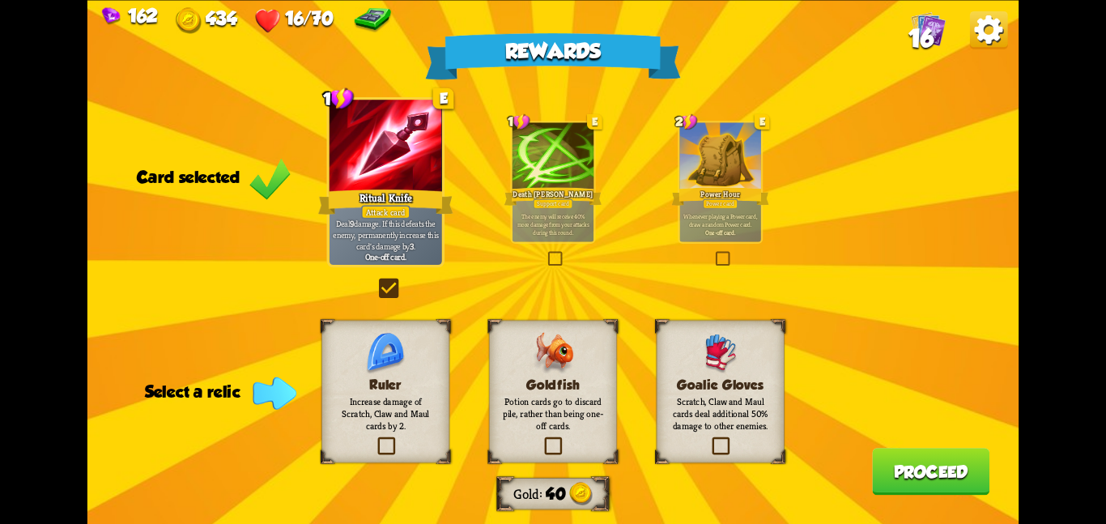
click at [500, 345] on div "Goldfish Potion cards go to discard pile, rather than being one-off cards." at bounding box center [553, 391] width 128 height 143
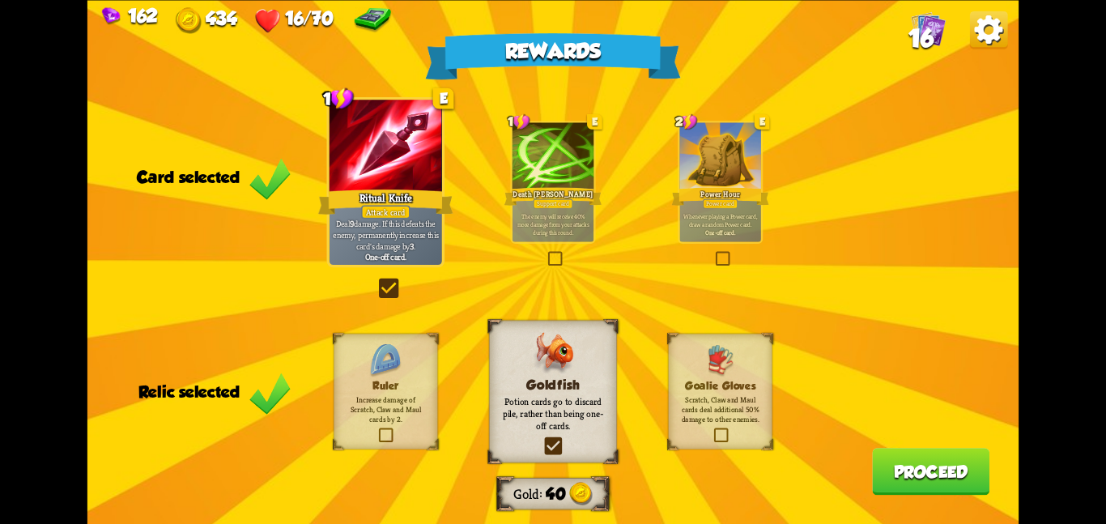
click at [893, 466] on button "Proceed" at bounding box center [930, 471] width 117 height 47
